Goal: Task Accomplishment & Management: Use online tool/utility

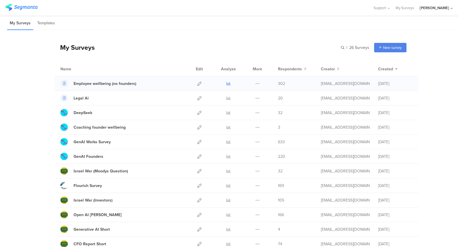
click at [227, 81] on icon at bounding box center [228, 83] width 4 height 4
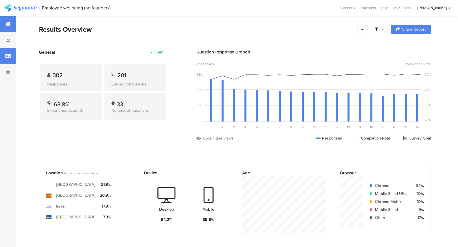
click at [5, 56] on div at bounding box center [8, 56] width 16 height 16
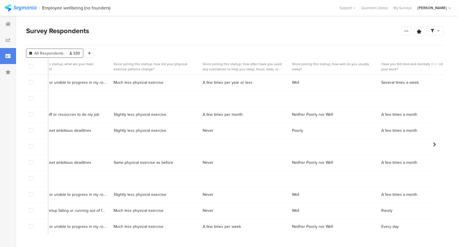
scroll to position [0, 1448]
